Goal: Task Accomplishment & Management: Manage account settings

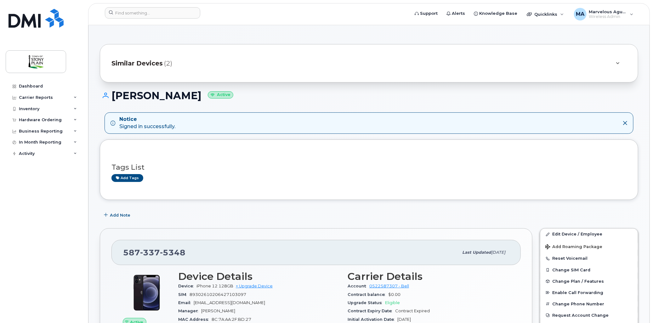
click at [573, 75] on div "Similar Devices (2)" at bounding box center [369, 63] width 539 height 38
click at [599, 66] on div "Similar Devices (2)" at bounding box center [361, 63] width 498 height 15
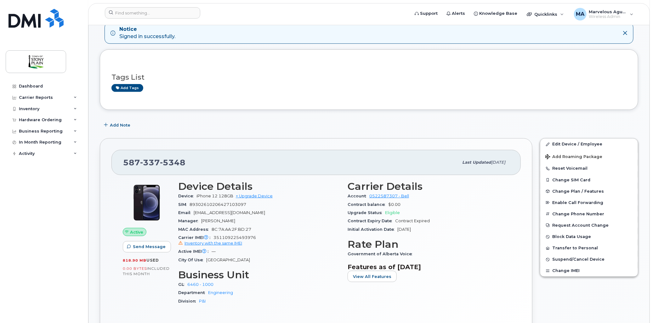
scroll to position [140, 0]
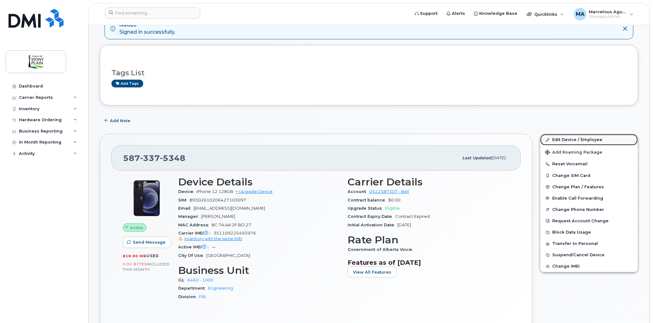
click at [579, 138] on link "Edit Device / Employee" at bounding box center [590, 139] width 98 height 11
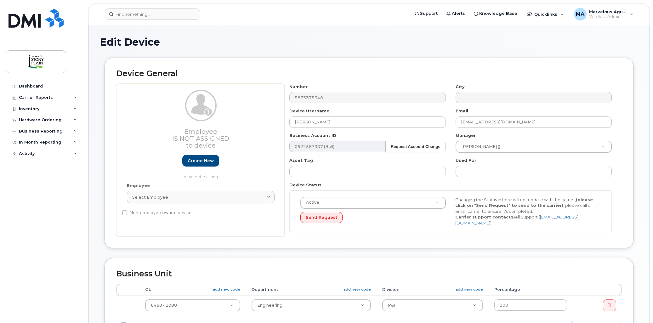
select select "35270652"
select select "661783"
select select "661806"
drag, startPoint x: 341, startPoint y: 120, endPoint x: 272, endPoint y: 121, distance: 69.3
click at [272, 121] on div "Employee Is not assigned to device Create new or select existing Employee Selec…" at bounding box center [369, 160] width 506 height 153
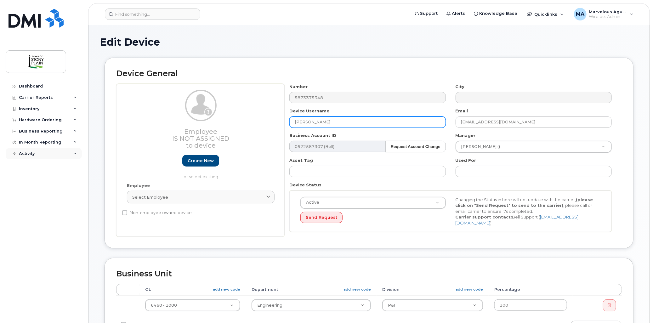
type input "Omar Kilani"
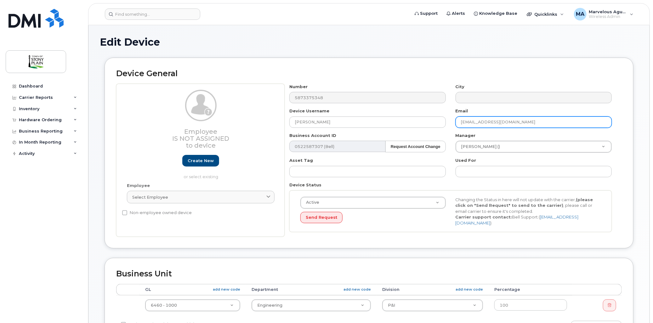
click at [541, 124] on input "bmacpherson@stonyplain.com" at bounding box center [534, 122] width 156 height 11
paste input "okilani"
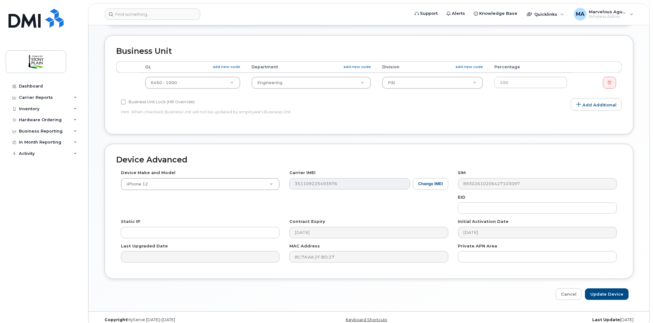
scroll to position [229, 0]
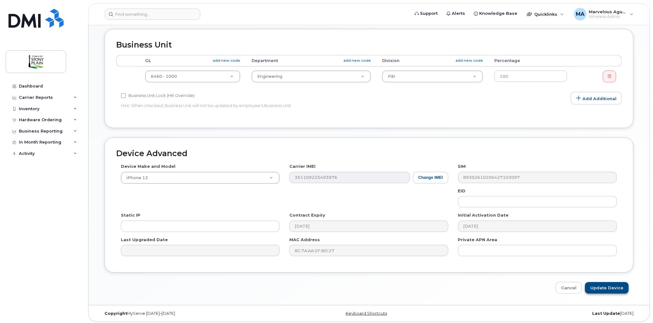
type input "okilani@stonyplain.com"
click at [610, 285] on input "Update Device" at bounding box center [607, 288] width 44 height 12
type input "Saving..."
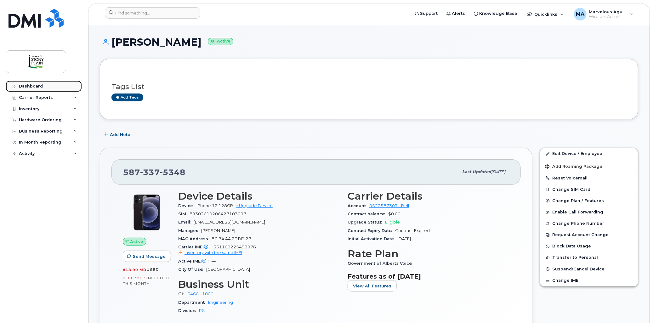
click at [44, 85] on link "Dashboard" at bounding box center [44, 86] width 76 height 11
